Goal: Transaction & Acquisition: Purchase product/service

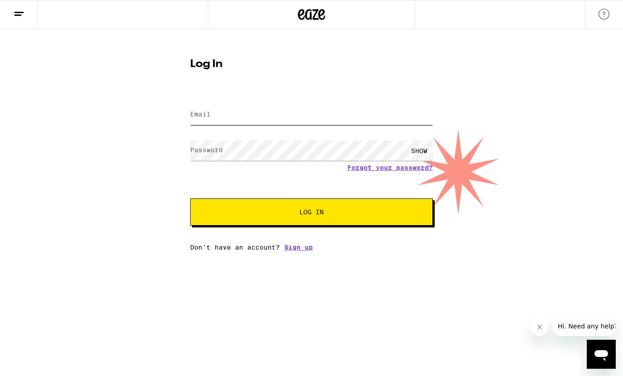
type input "[EMAIL_ADDRESS][DOMAIN_NAME]"
click at [324, 217] on button "Log In" at bounding box center [311, 211] width 243 height 27
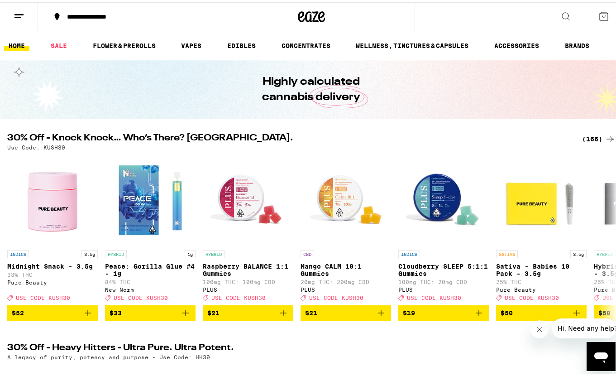
click at [585, 135] on div "(166)" at bounding box center [599, 136] width 34 height 11
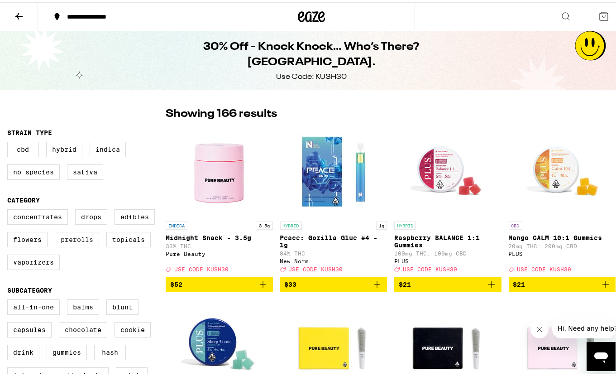
click at [76, 242] on label "Prerolls" at bounding box center [77, 237] width 44 height 15
click at [10, 209] on input "Prerolls" at bounding box center [9, 208] width 0 height 0
checkbox input "true"
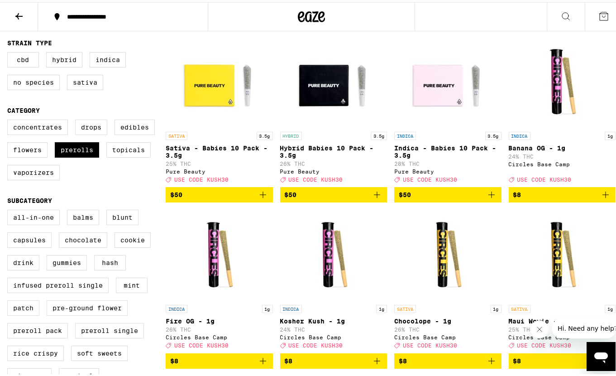
scroll to position [91, 0]
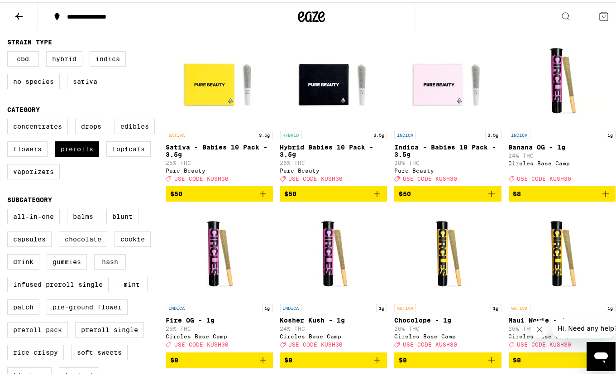
click at [33, 335] on label "Preroll Pack" at bounding box center [37, 327] width 61 height 15
click at [10, 208] on input "Preroll Pack" at bounding box center [9, 208] width 0 height 0
checkbox input "true"
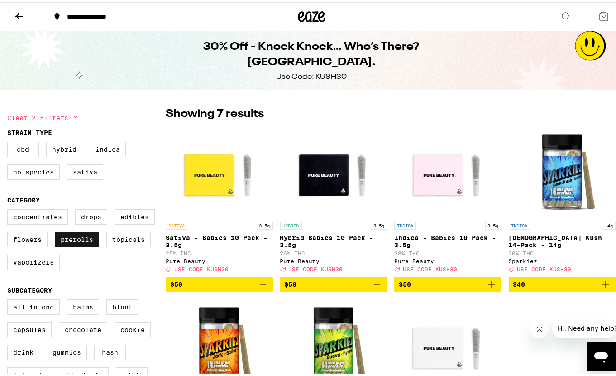
drag, startPoint x: 87, startPoint y: 242, endPoint x: 87, endPoint y: 234, distance: 8.1
click at [87, 242] on label "Prerolls" at bounding box center [77, 237] width 44 height 15
click at [10, 209] on input "Prerolls" at bounding box center [9, 208] width 0 height 0
checkbox input "false"
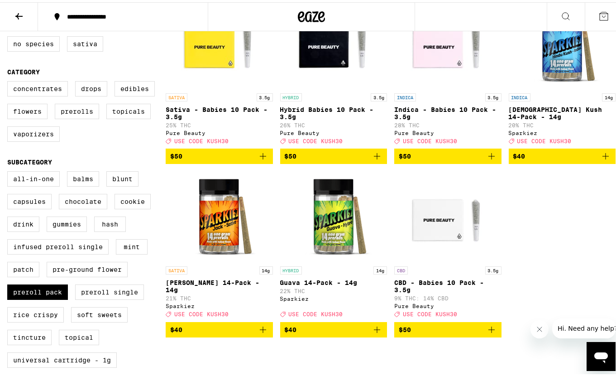
scroll to position [181, 0]
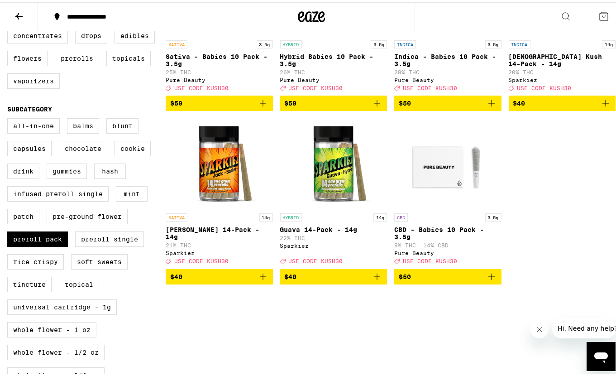
click at [327, 280] on span "$40" at bounding box center [334, 274] width 98 height 11
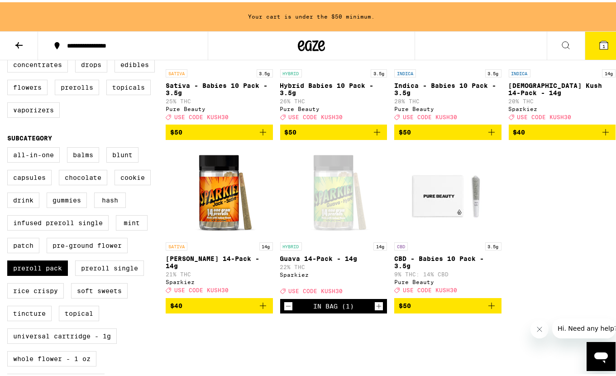
scroll to position [210, 0]
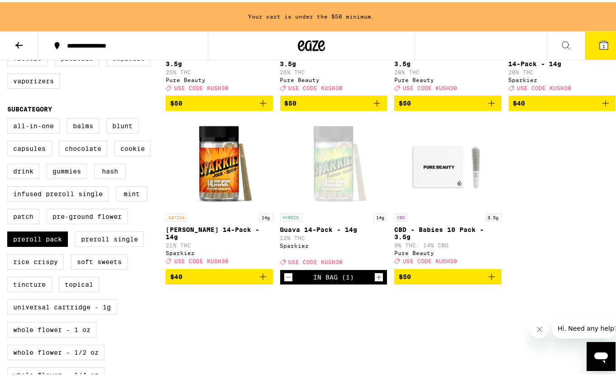
click at [375, 280] on icon "Increment" at bounding box center [379, 274] width 8 height 11
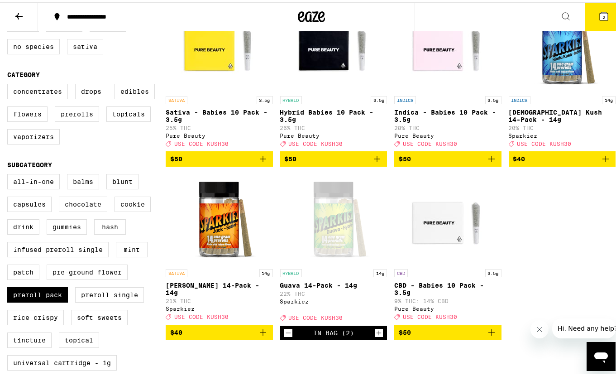
scroll to position [0, 0]
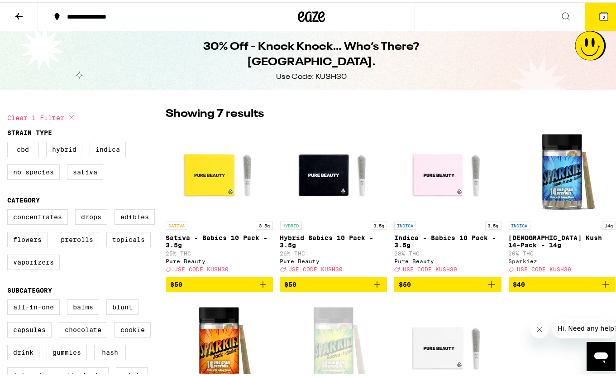
click at [47, 113] on button "Clear 1 filter" at bounding box center [42, 115] width 70 height 23
checkbox input "false"
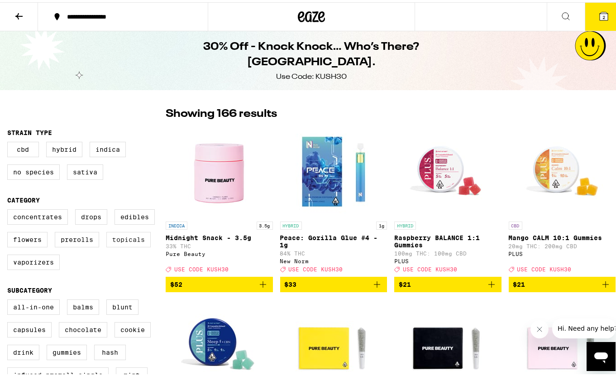
click at [123, 244] on label "Topicals" at bounding box center [128, 237] width 44 height 15
click at [10, 209] on input "Topicals" at bounding box center [9, 208] width 0 height 0
checkbox input "true"
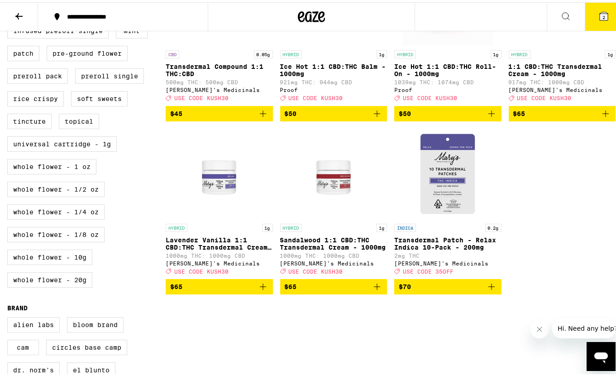
scroll to position [362, 0]
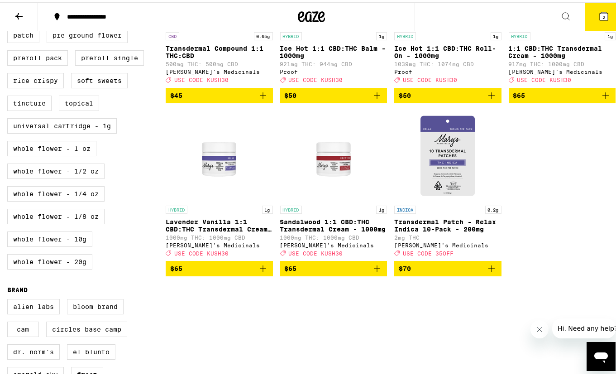
click at [218, 179] on img "Open page for Lavender Vanilla 1:1 CBD:THC Transdermal Cream - 1000mg from Mary…" at bounding box center [219, 153] width 91 height 91
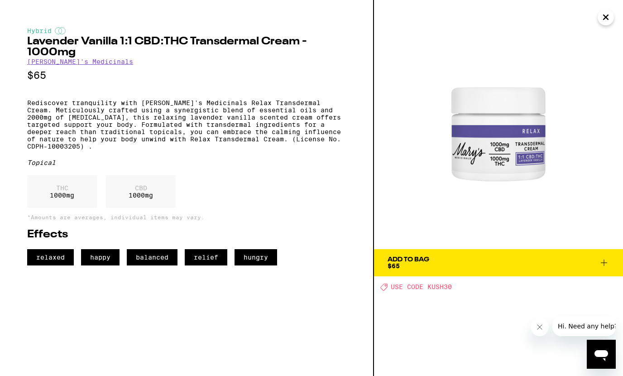
click at [428, 262] on div "Add To Bag" at bounding box center [409, 259] width 42 height 6
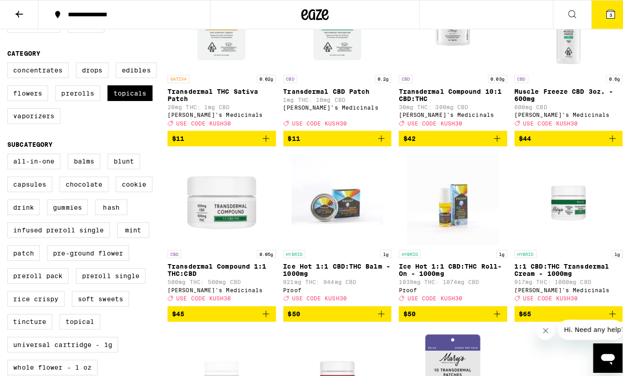
scroll to position [45, 0]
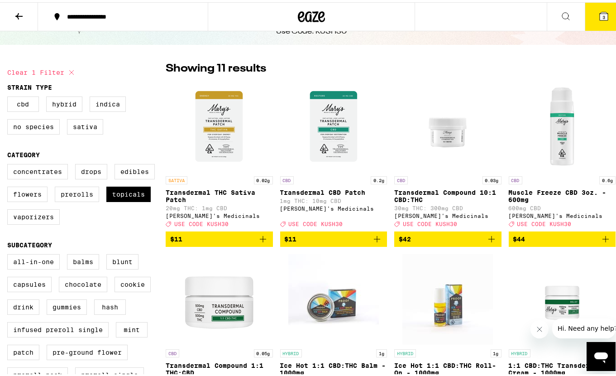
click at [603, 14] on span "3" at bounding box center [604, 14] width 3 height 5
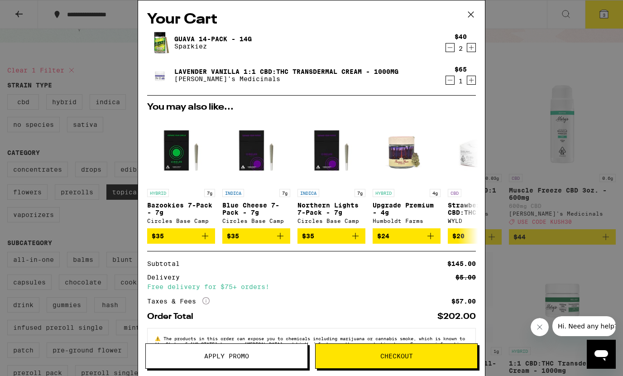
drag, startPoint x: 464, startPoint y: 82, endPoint x: 365, endPoint y: 4, distance: 126.0
click at [459, 78] on div "$65 1" at bounding box center [459, 75] width 34 height 19
click at [469, 82] on icon "Increment" at bounding box center [471, 80] width 5 height 5
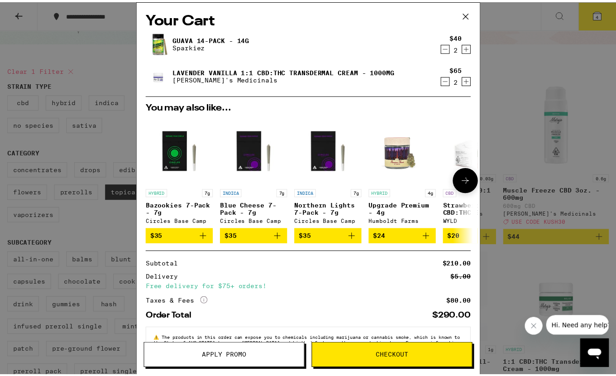
scroll to position [33, 0]
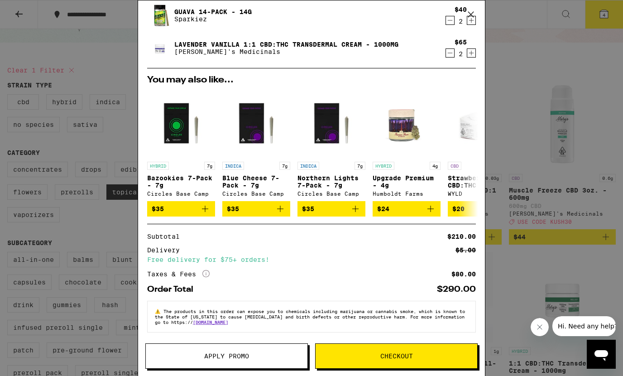
click at [549, 56] on div "Your Cart Guava 14-Pack - 14g Sparkiez $40 2 Lavender Vanilla 1:1 CBD:THC Trans…" at bounding box center [311, 188] width 623 height 376
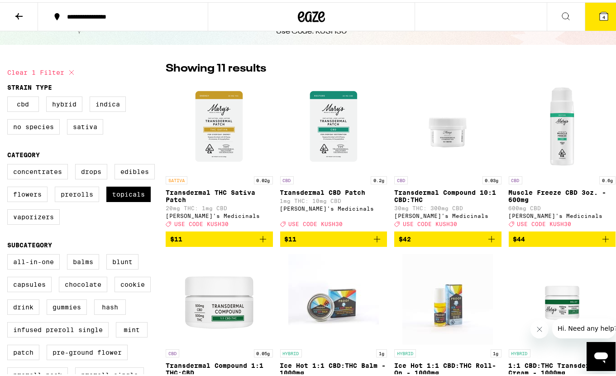
click at [603, 15] on span "4" at bounding box center [604, 14] width 3 height 5
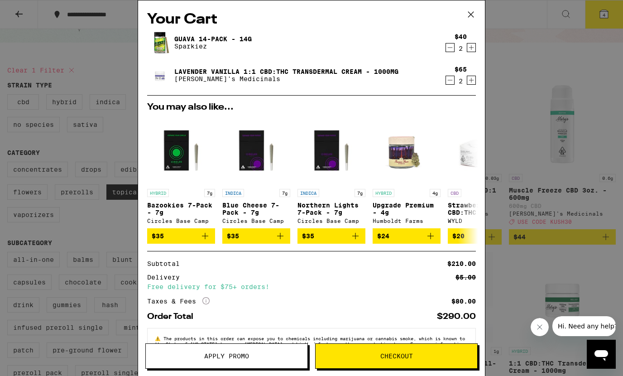
click at [224, 354] on span "Apply Promo" at bounding box center [226, 356] width 45 height 6
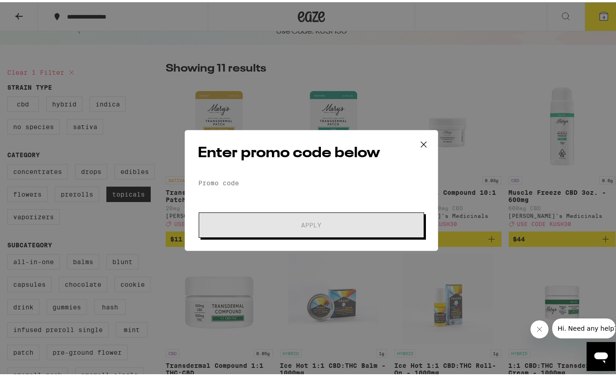
click at [217, 200] on form "Promo Code Apply" at bounding box center [311, 205] width 227 height 62
click at [215, 181] on input "Promo Code" at bounding box center [311, 181] width 227 height 14
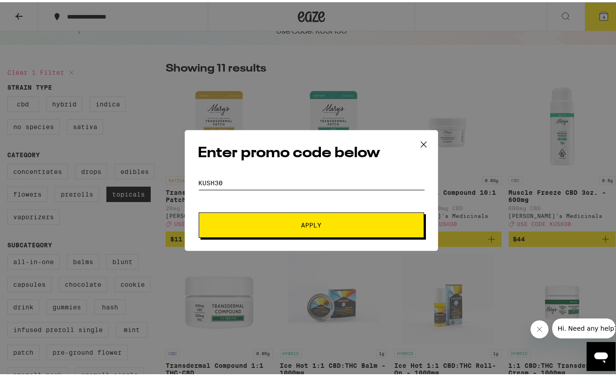
type input "kush30"
click at [199, 210] on button "Apply" at bounding box center [311, 222] width 225 height 25
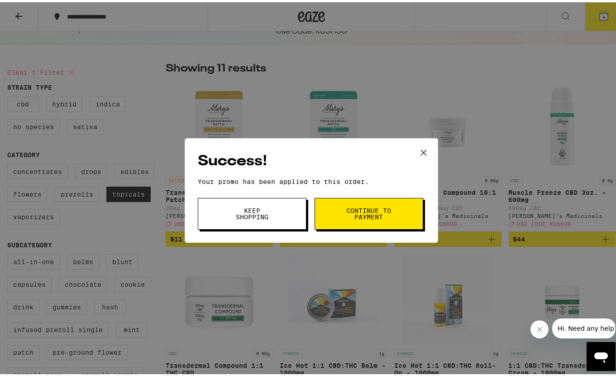
click at [374, 216] on span "Continue to payment" at bounding box center [369, 211] width 46 height 13
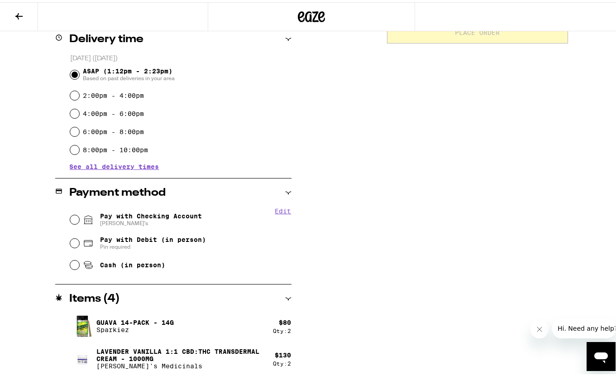
scroll to position [230, 0]
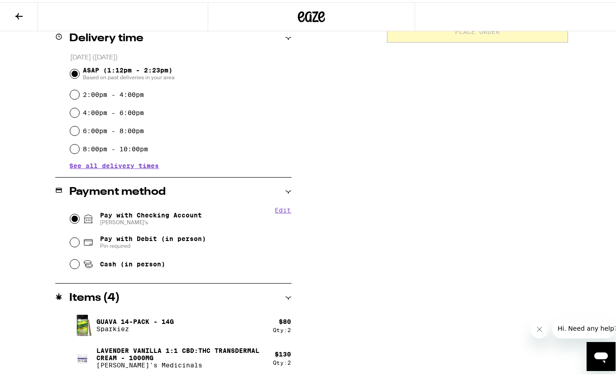
click at [74, 217] on input "Pay with Checking Account [PERSON_NAME]'s" at bounding box center [74, 216] width 9 height 9
radio input "true"
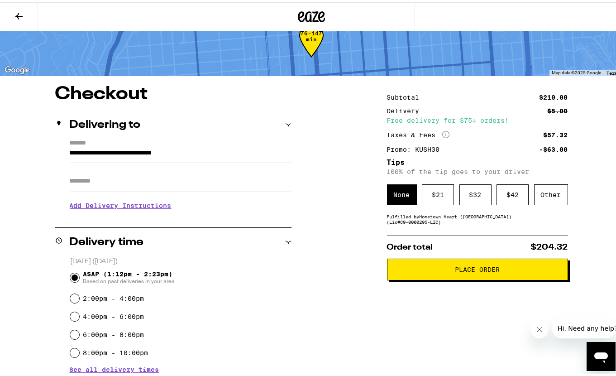
scroll to position [45, 0]
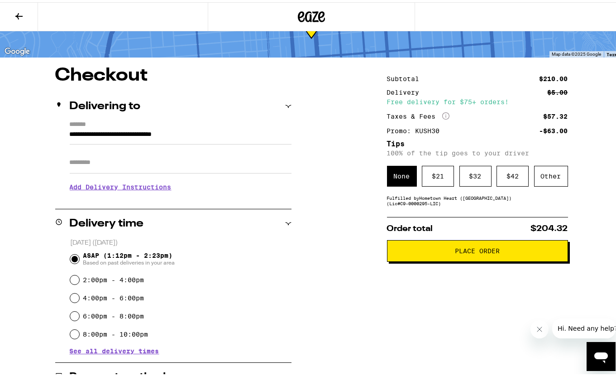
click at [436, 252] on span "Place Order" at bounding box center [478, 248] width 166 height 6
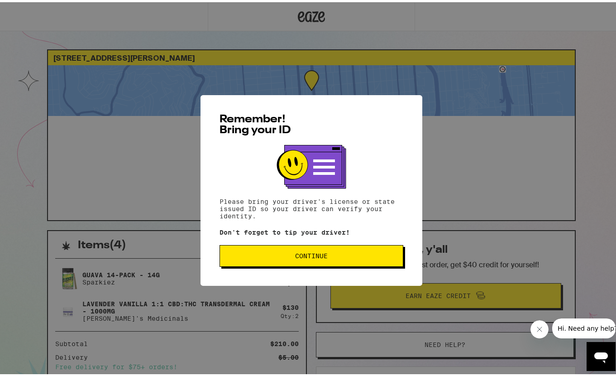
click at [307, 257] on span "Continue" at bounding box center [311, 253] width 33 height 6
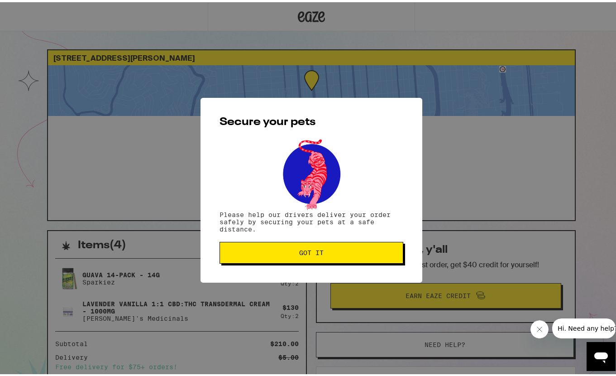
click at [310, 256] on button "Got it" at bounding box center [312, 251] width 184 height 22
